Goal: Task Accomplishment & Management: Use online tool/utility

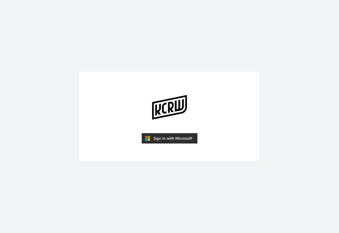
click at [163, 140] on img "submit" at bounding box center [170, 138] width 56 height 11
click at [172, 140] on img "submit" at bounding box center [170, 138] width 56 height 11
click at [176, 136] on img "submit" at bounding box center [170, 138] width 56 height 11
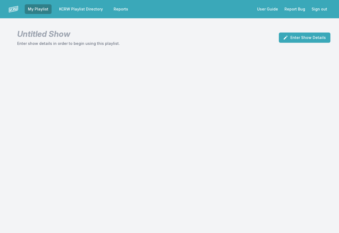
click at [86, 12] on link "KCRW Playlist Directory" at bounding box center [81, 9] width 50 height 10
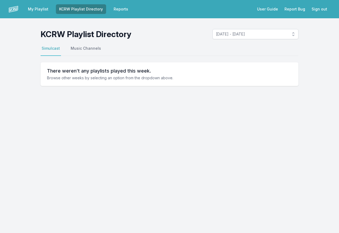
click at [45, 8] on link "My Playlist" at bounding box center [38, 9] width 27 height 10
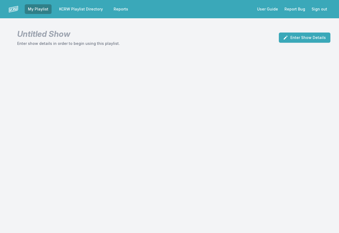
click at [191, 85] on div "My Playlist KCRW Playlist Directory Reports User Guide Report Bug Sign out Unti…" at bounding box center [169, 116] width 339 height 233
click at [297, 37] on button "Enter Show Details" at bounding box center [305, 38] width 52 height 10
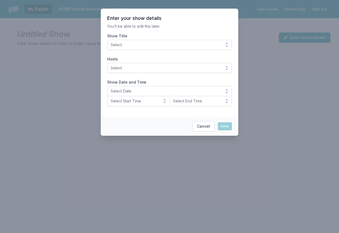
click at [165, 49] on button "Select" at bounding box center [169, 45] width 125 height 10
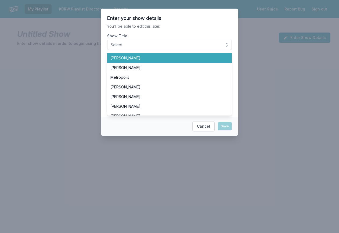
scroll to position [35, 0]
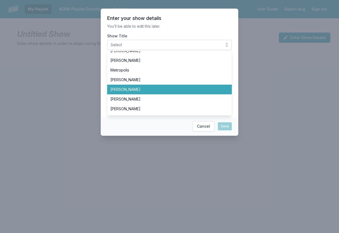
click at [134, 87] on span "[PERSON_NAME]" at bounding box center [166, 89] width 112 height 5
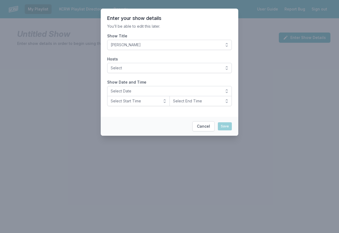
click at [208, 71] on button "Select" at bounding box center [169, 68] width 125 height 10
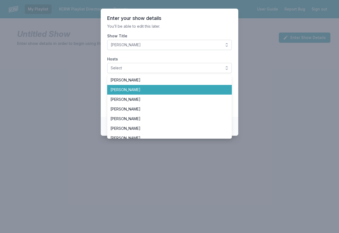
click at [142, 91] on span "[PERSON_NAME]" at bounding box center [166, 89] width 112 height 5
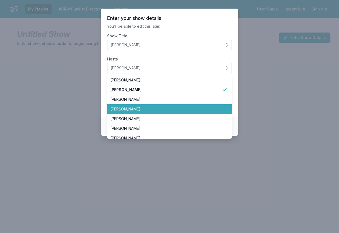
click at [156, 109] on span "[PERSON_NAME]" at bounding box center [166, 108] width 112 height 5
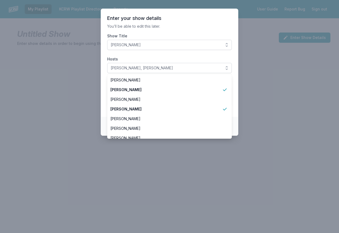
click at [178, 60] on label "Hosts" at bounding box center [169, 58] width 125 height 5
click at [178, 63] on button "[PERSON_NAME], [PERSON_NAME]" at bounding box center [169, 68] width 125 height 10
click at [227, 67] on button "[PERSON_NAME], [PERSON_NAME]" at bounding box center [169, 68] width 125 height 10
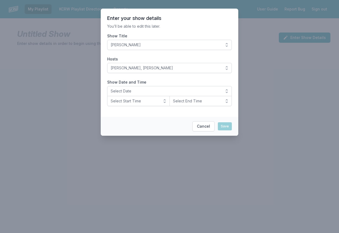
click at [199, 91] on span "Select Date" at bounding box center [166, 90] width 110 height 5
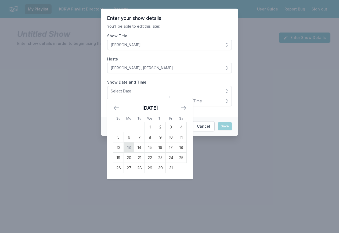
click at [131, 148] on td "13" at bounding box center [129, 147] width 10 height 10
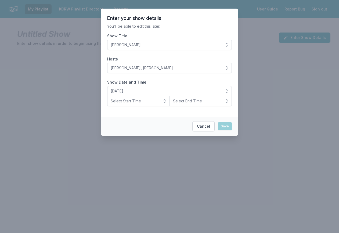
click at [155, 101] on span "Select Start Time" at bounding box center [135, 100] width 48 height 5
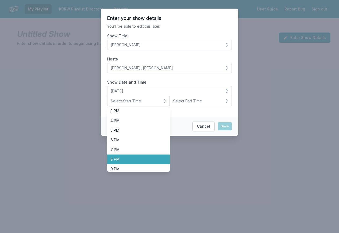
scroll to position [145, 0]
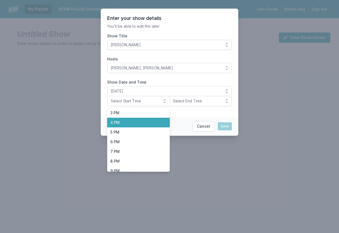
click at [129, 124] on span "4 PM" at bounding box center [135, 122] width 50 height 5
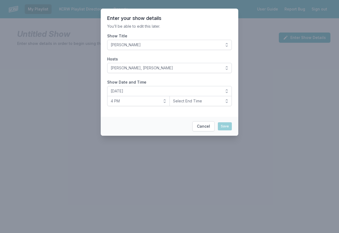
click at [212, 100] on span "Select End Time" at bounding box center [197, 100] width 48 height 5
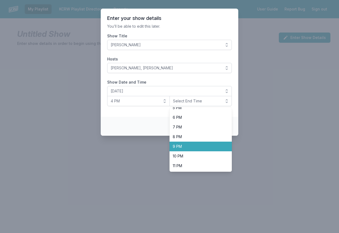
scroll to position [170, 0]
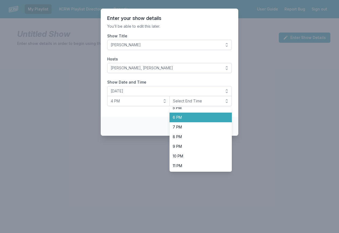
click at [193, 119] on span "6 PM" at bounding box center [198, 117] width 50 height 5
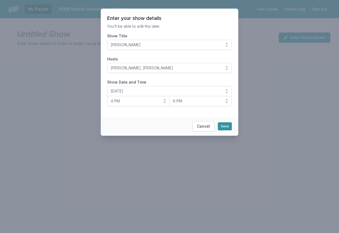
click at [226, 127] on button "Save" at bounding box center [225, 126] width 14 height 8
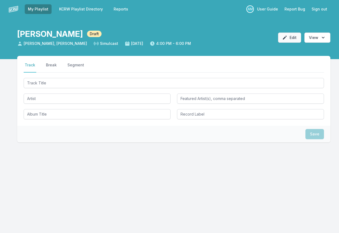
click at [292, 36] on button "Edit" at bounding box center [289, 38] width 23 height 10
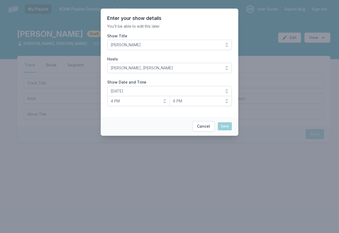
click at [206, 64] on button "[PERSON_NAME], [PERSON_NAME]" at bounding box center [169, 68] width 125 height 10
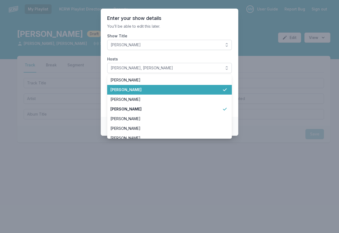
click at [186, 88] on span "[PERSON_NAME]" at bounding box center [166, 89] width 112 height 5
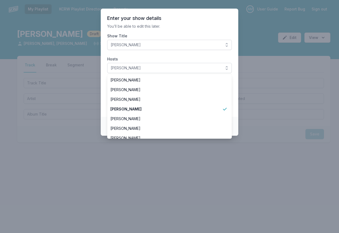
click at [186, 88] on span "[PERSON_NAME]" at bounding box center [166, 89] width 112 height 5
click at [281, 56] on div at bounding box center [169, 116] width 339 height 233
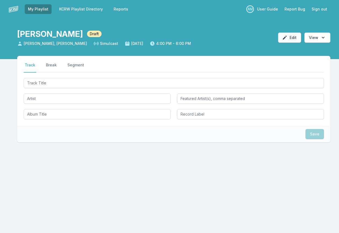
click at [290, 40] on button "Edit" at bounding box center [289, 38] width 23 height 10
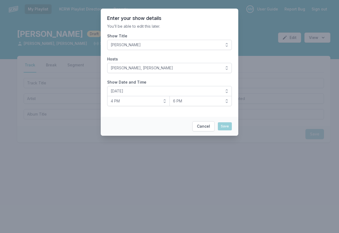
click at [262, 56] on div at bounding box center [169, 116] width 339 height 233
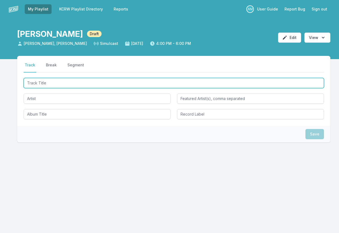
click at [80, 82] on input "Track Title" at bounding box center [174, 83] width 301 height 10
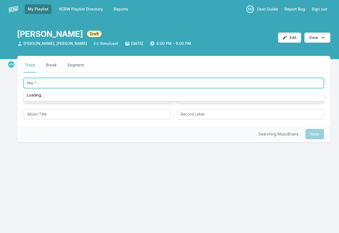
type input "title 1"
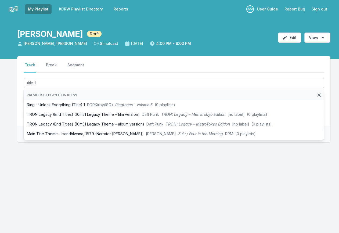
click at [70, 101] on ul "Previously played on KCRW: Ring - Unlock Everything (Title) 1 DDRKirby(ISQ) Rin…" at bounding box center [174, 114] width 301 height 51
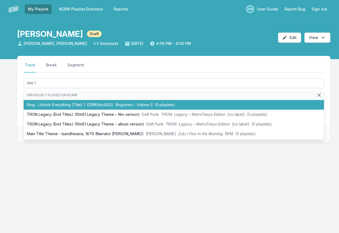
click at [72, 105] on li "Ring - Unlock Everything (Title) 1 DDRKirby(ISQ) Ringtones - Volume 5 (0 playli…" at bounding box center [174, 105] width 301 height 10
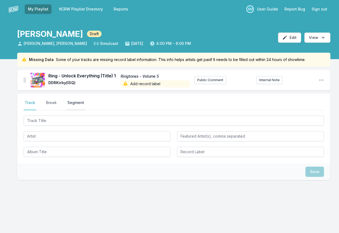
click at [68, 101] on button "Segment" at bounding box center [75, 105] width 19 height 10
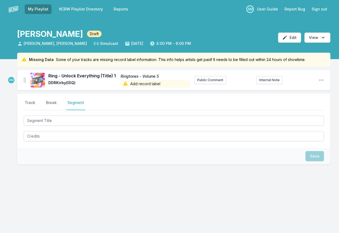
type textarea "x"
click at [323, 84] on div "Ring - Unlock Everything (Title) 1 Ringtones - Volume 5 DDRKirby(ISQ) Add recor…" at bounding box center [173, 80] width 313 height 20
click at [323, 80] on icon "Open playlist item options" at bounding box center [321, 80] width 4 height 1
click at [289, 89] on button "Edit Timestamp" at bounding box center [294, 91] width 60 height 10
click at [320, 79] on icon "Open playlist item options" at bounding box center [321, 79] width 5 height 5
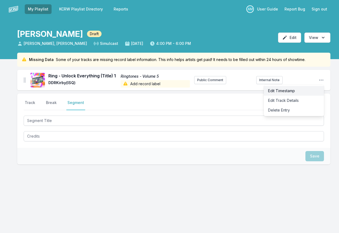
click at [290, 89] on button "Edit Timestamp" at bounding box center [294, 91] width 60 height 10
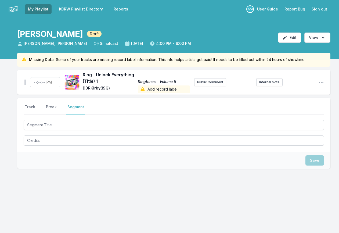
type input "16:00:00"
type textarea "x"
click at [34, 109] on button "Track" at bounding box center [30, 109] width 13 height 10
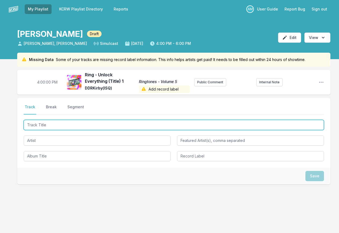
click at [69, 127] on input "Track Title" at bounding box center [174, 125] width 301 height 10
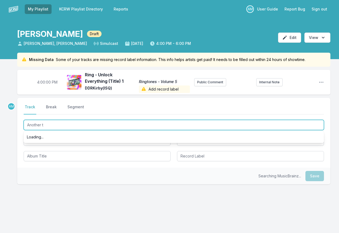
type input "Another tr"
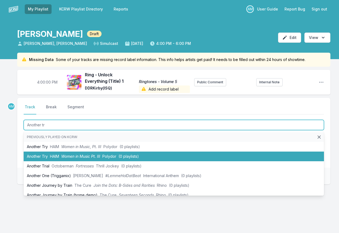
click at [69, 155] on span "Women in Music Pt. III" at bounding box center [80, 156] width 39 height 5
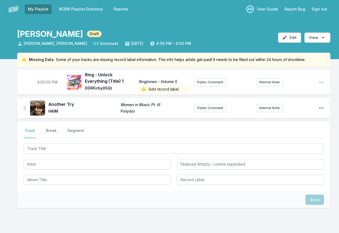
click at [322, 109] on icon "Open playlist item options" at bounding box center [321, 107] width 5 height 5
click at [281, 118] on button "Edit Timestamp" at bounding box center [294, 119] width 60 height 10
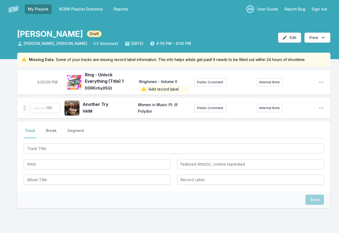
click at [54, 106] on input "Timestamp" at bounding box center [45, 108] width 30 height 10
type input "16:01"
click at [44, 108] on span "4:01:00 PM" at bounding box center [47, 107] width 19 height 5
click at [45, 106] on input "16:01:00" at bounding box center [47, 108] width 30 height 10
type input "16:03:00"
